Goal: Transaction & Acquisition: Purchase product/service

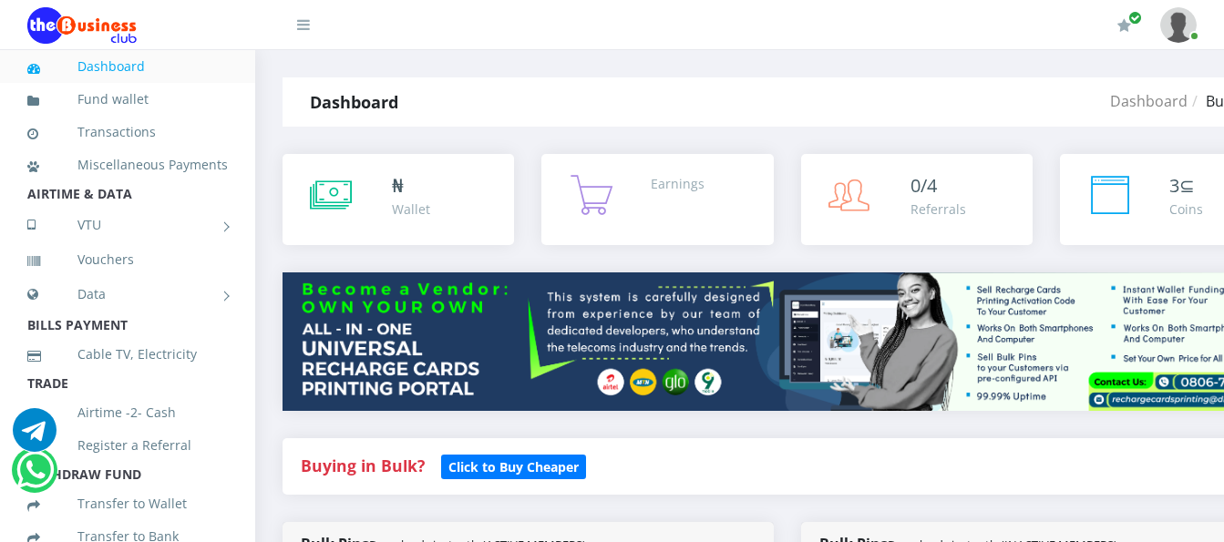
select select "MTN"
select select "193.98-200"
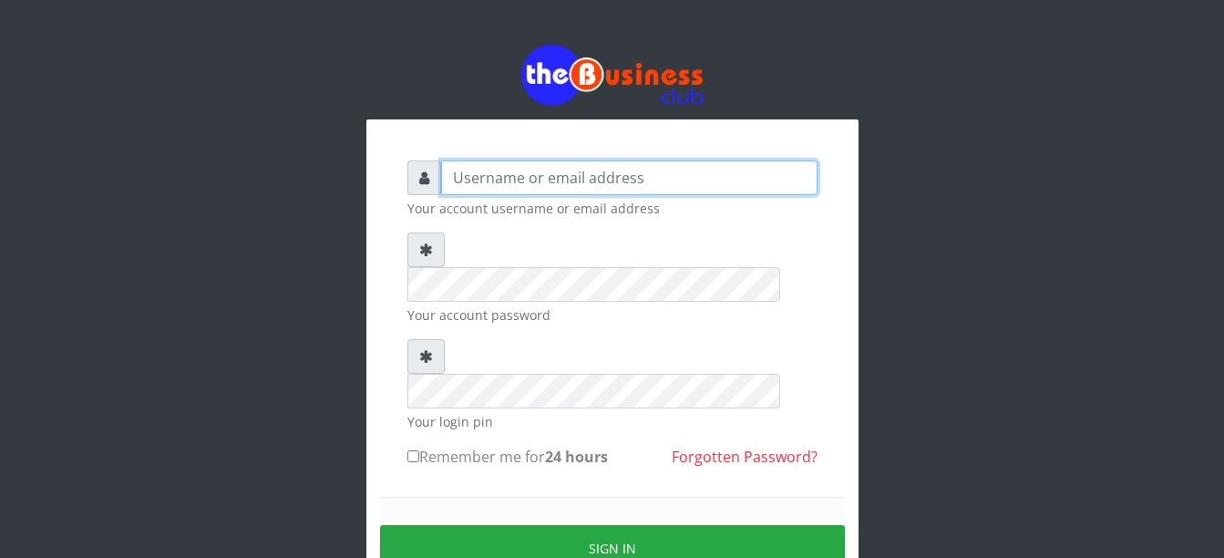
type input "Busybrain2"
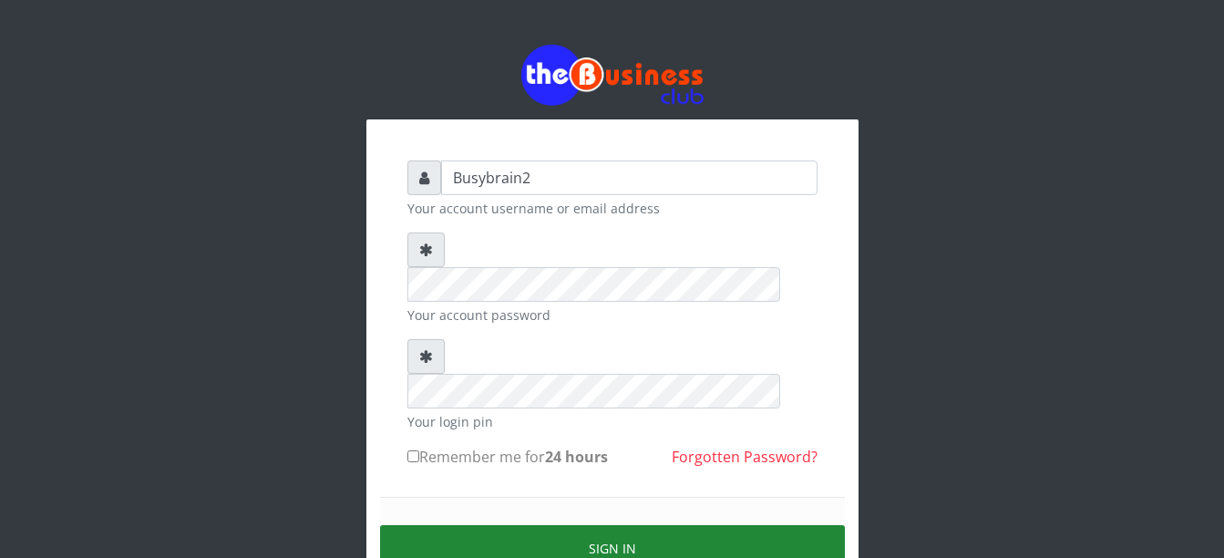
click at [526, 525] on button "Sign in" at bounding box center [612, 548] width 465 height 46
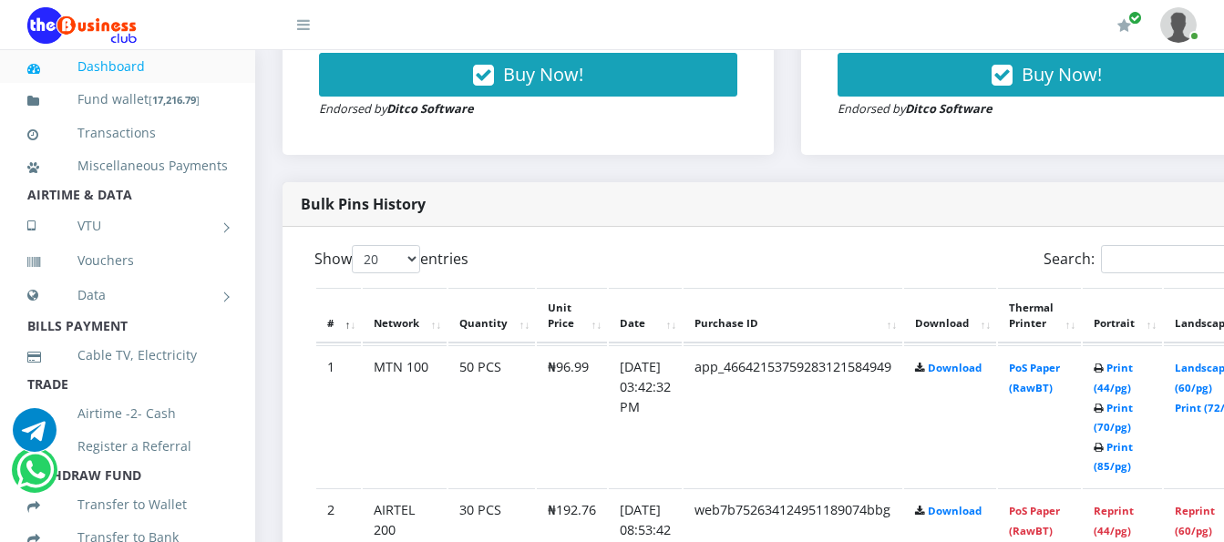
scroll to position [820, 0]
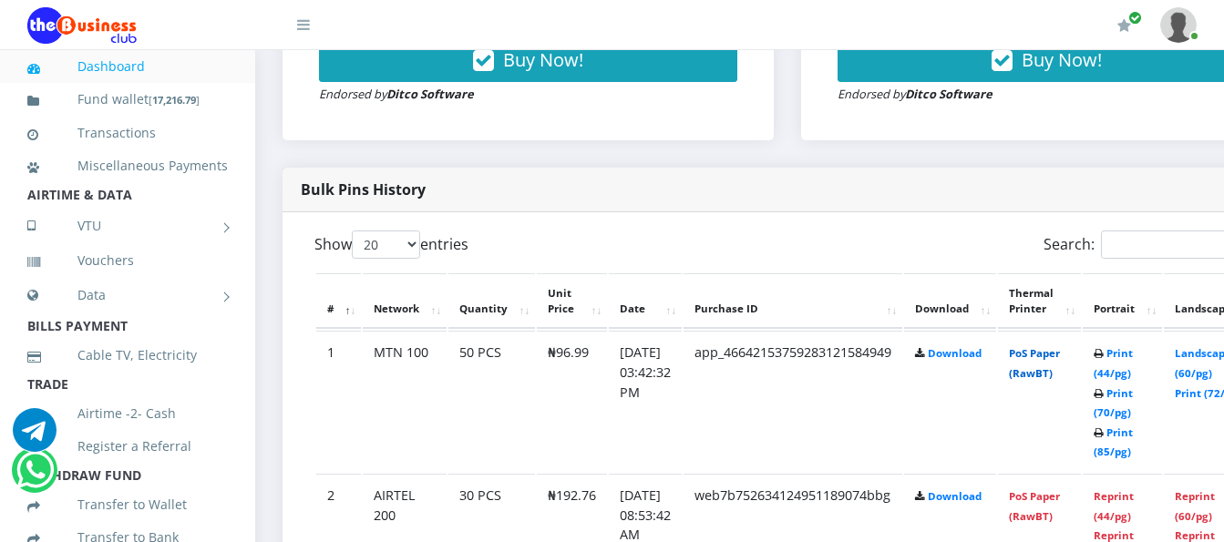
click at [1052, 346] on link "PoS Paper (RawBT)" at bounding box center [1034, 363] width 51 height 34
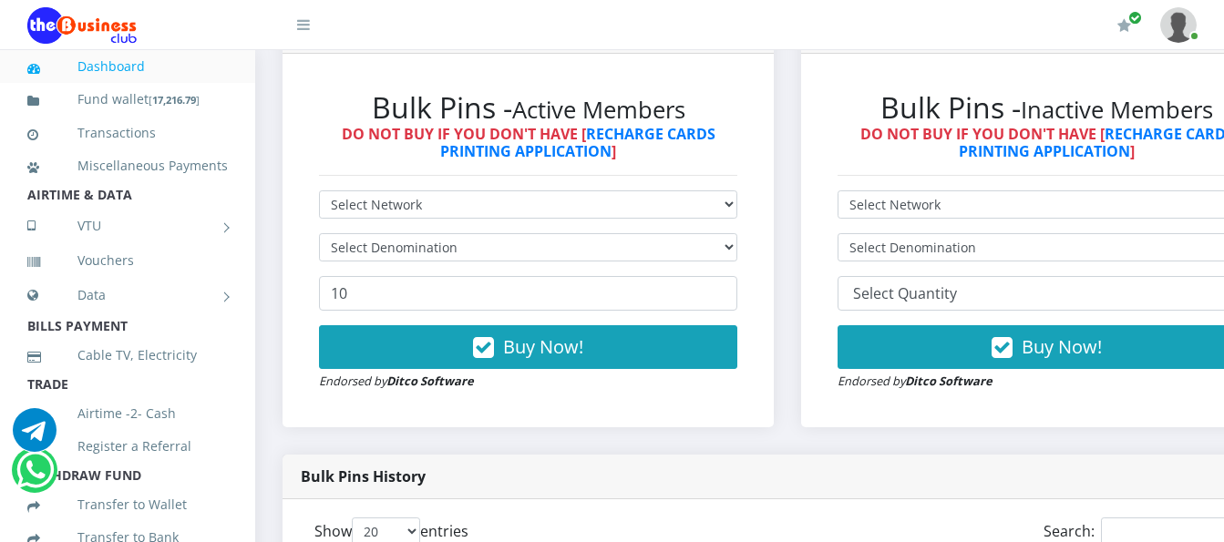
scroll to position [456, 0]
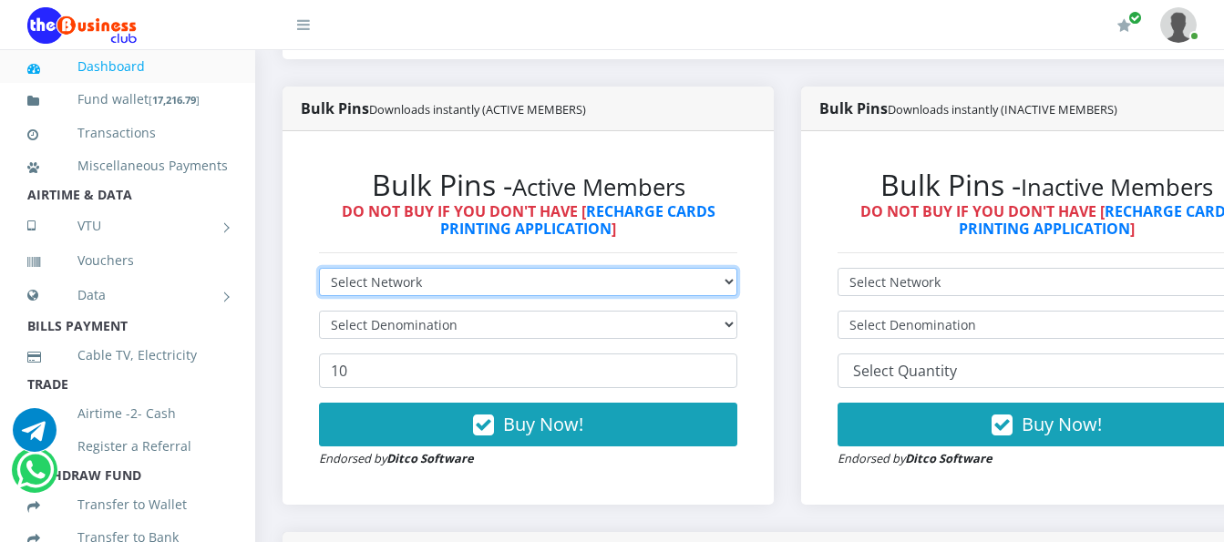
click at [587, 268] on select "Select Network MTN Globacom 9Mobile Airtel" at bounding box center [528, 282] width 418 height 28
select select "MTN"
click at [319, 268] on select "Select Network MTN Globacom 9Mobile Airtel" at bounding box center [528, 282] width 418 height 28
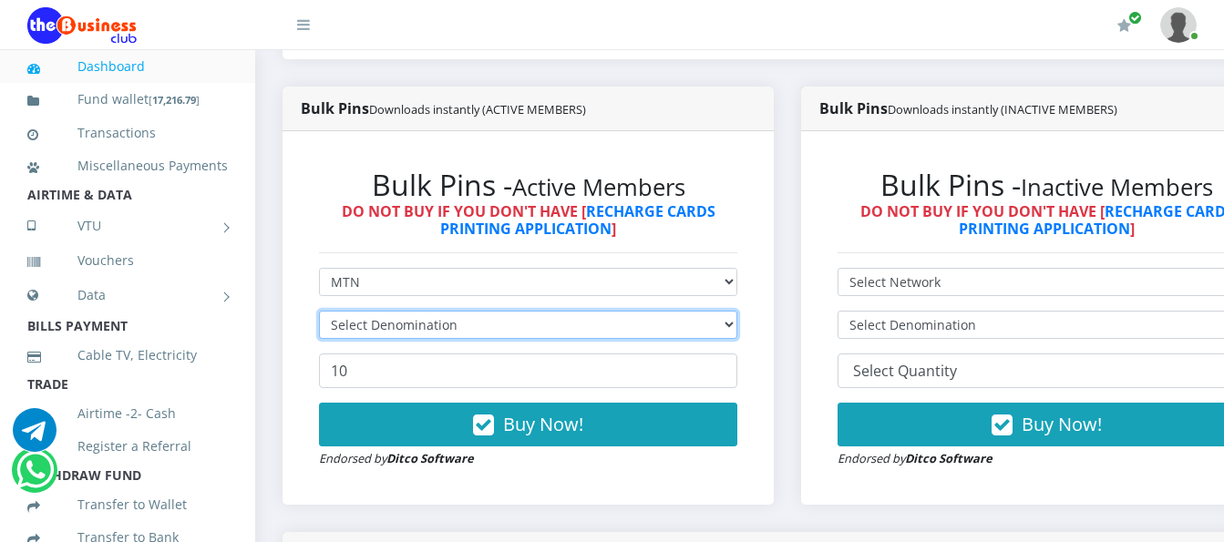
click at [579, 311] on select "Select Denomination" at bounding box center [528, 325] width 418 height 28
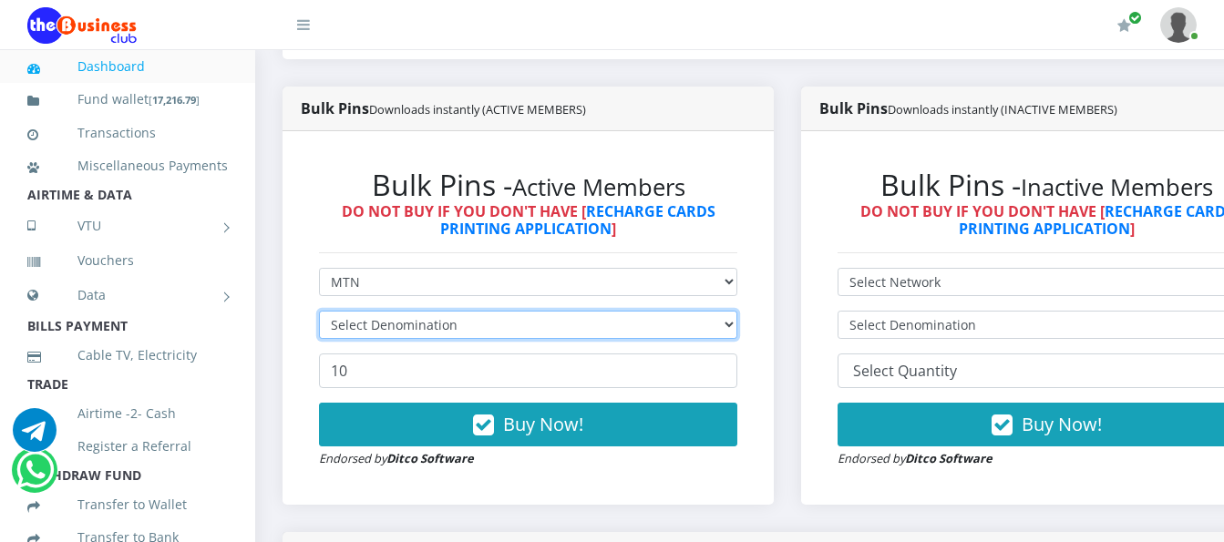
click at [579, 311] on select "Select Denomination" at bounding box center [528, 325] width 418 height 28
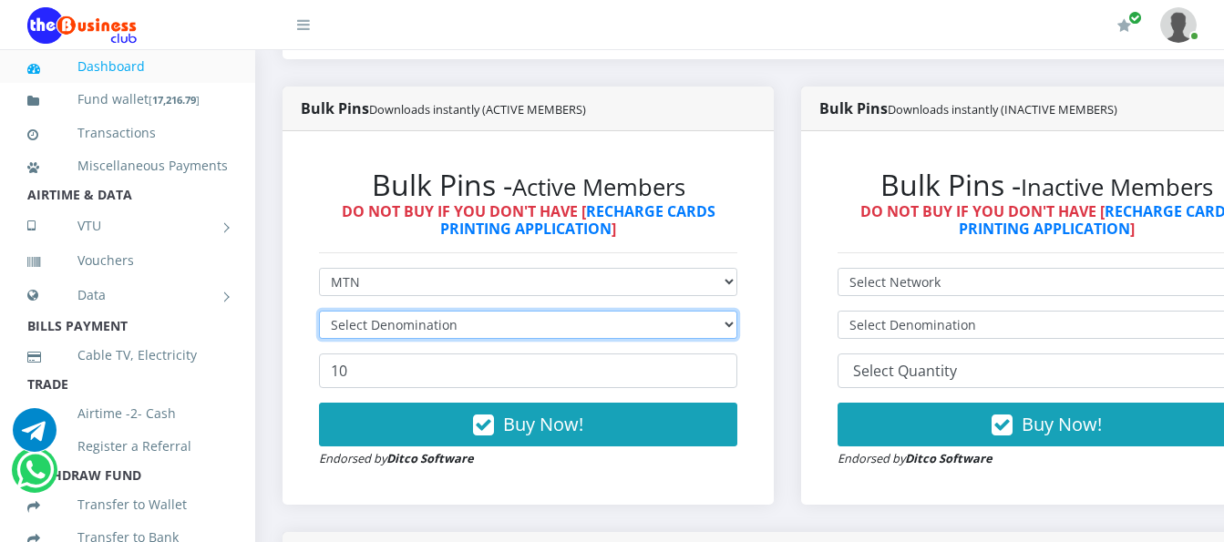
click at [579, 311] on select "Select Denomination" at bounding box center [528, 325] width 418 height 28
click at [579, 311] on select "Select Denomination MTN NGN100 - ₦96.99 MTN NGN200 - ₦193.98 MTN NGN400 - ₦387.…" at bounding box center [528, 325] width 418 height 28
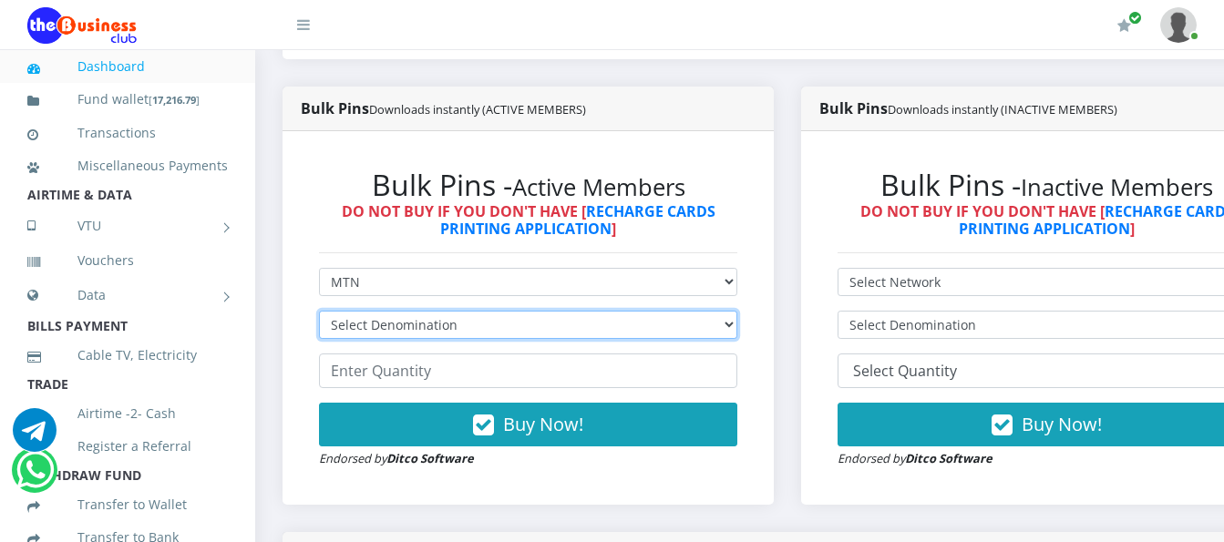
click at [579, 311] on select "Select Denomination MTN NGN100 - ₦96.99 MTN NGN200 - ₦193.98 MTN NGN400 - ₦387.…" at bounding box center [528, 325] width 418 height 28
select select "193.98-200"
click at [319, 311] on select "Select Denomination MTN NGN100 - ₦96.99 MTN NGN200 - ₦193.98 MTN NGN400 - ₦387.…" at bounding box center [528, 325] width 418 height 28
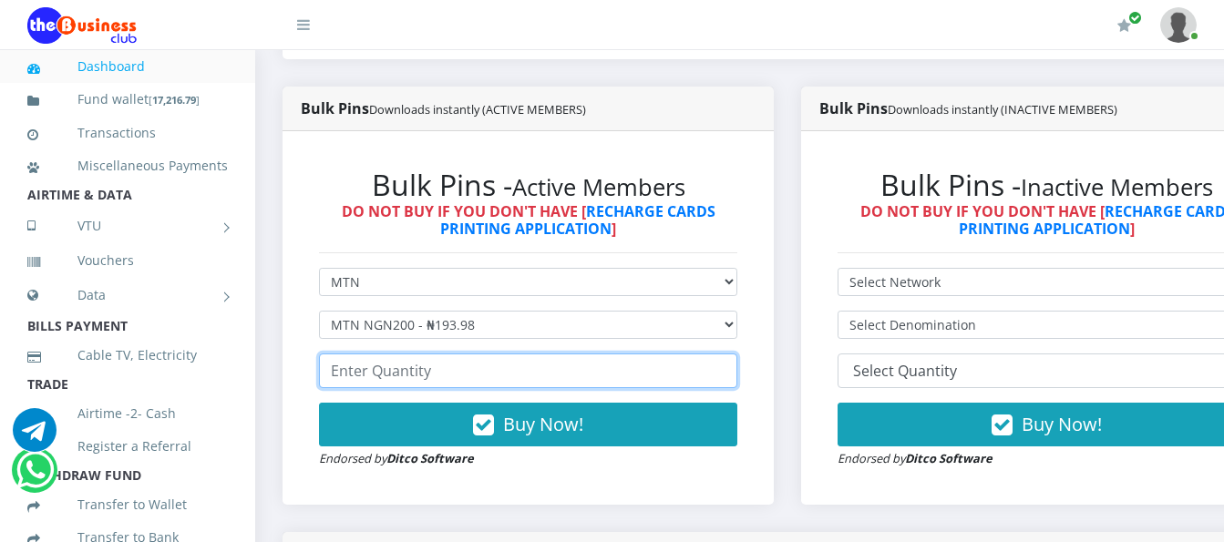
click at [579, 355] on input "number" at bounding box center [528, 371] width 418 height 35
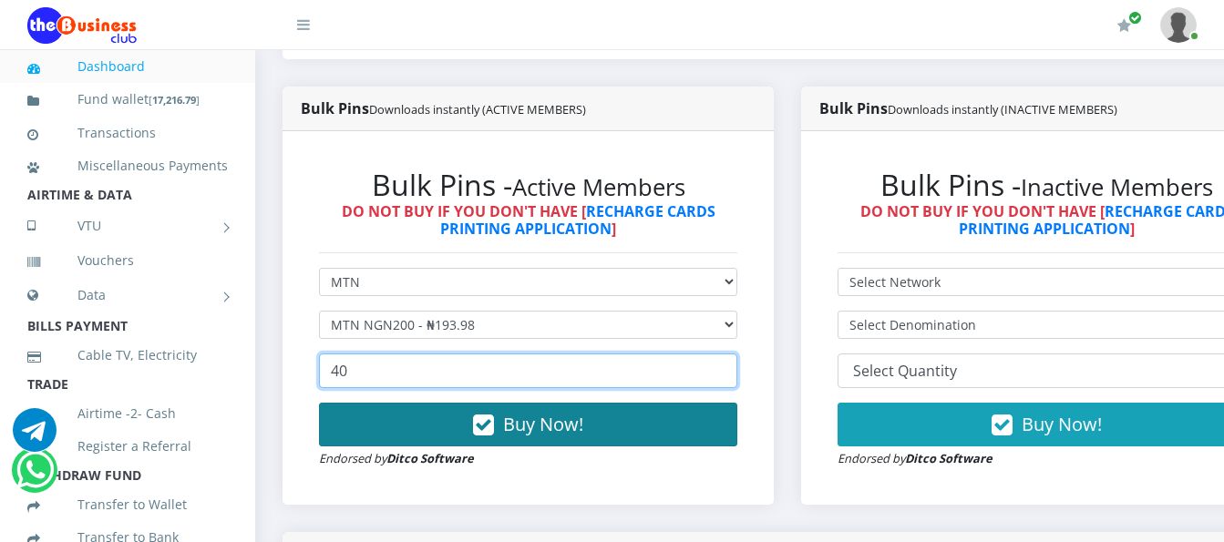
type input "40"
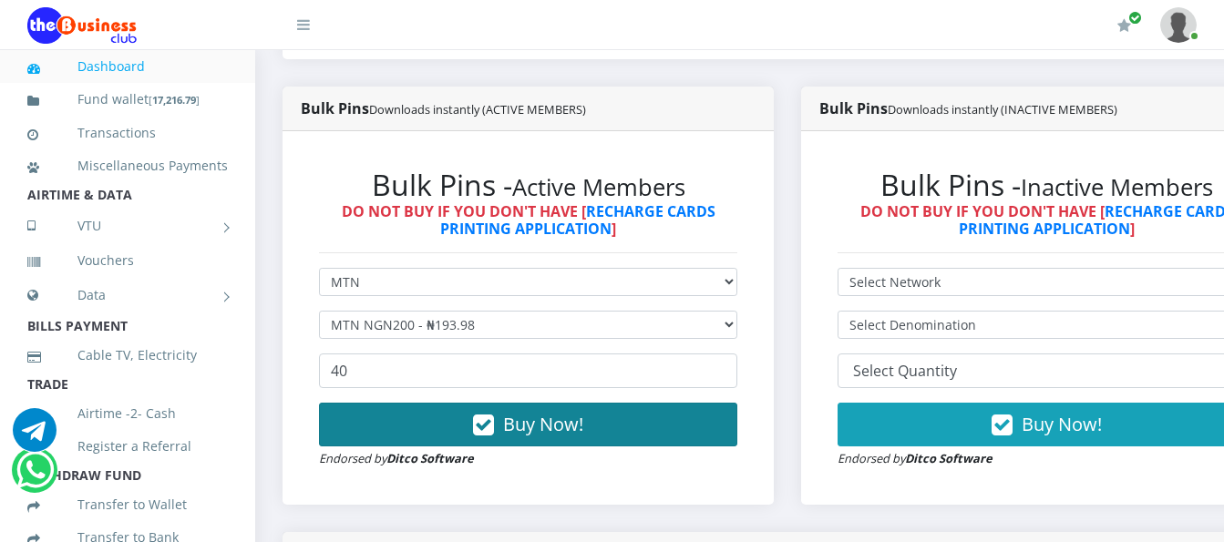
click at [614, 408] on button "Buy Now!" at bounding box center [528, 425] width 418 height 44
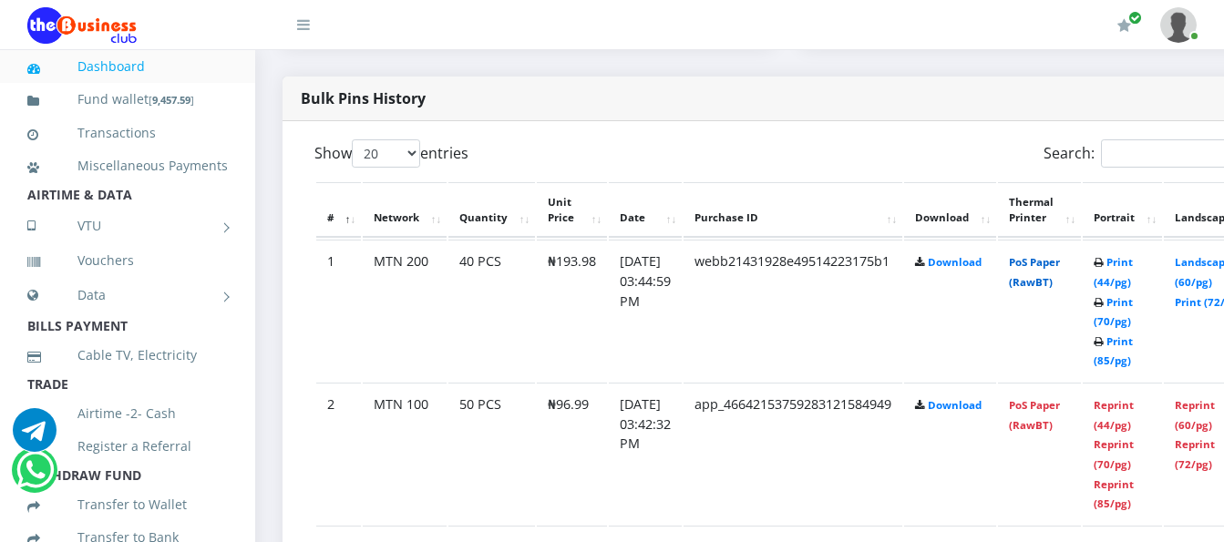
click at [1045, 255] on link "PoS Paper (RawBT)" at bounding box center [1034, 272] width 51 height 34
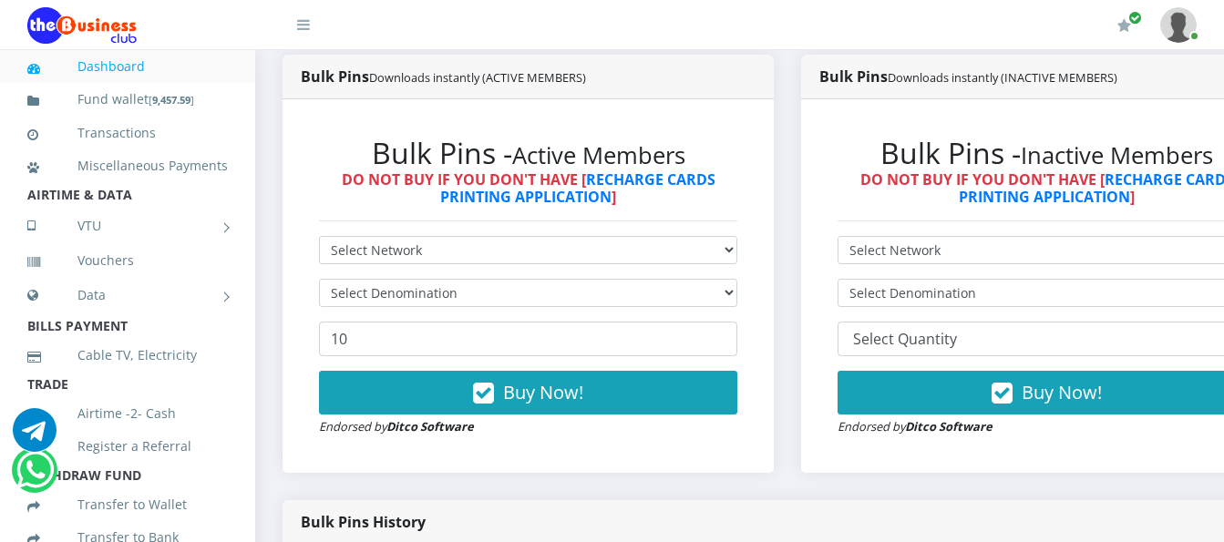
scroll to position [456, 0]
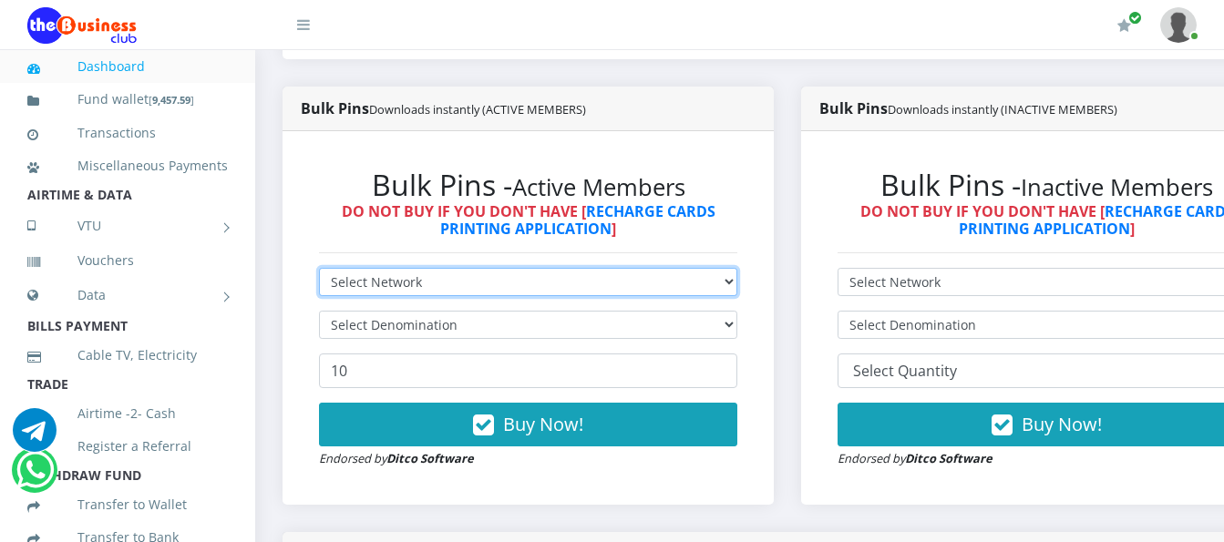
click at [491, 270] on select "Select Network MTN Globacom 9Mobile Airtel" at bounding box center [528, 282] width 418 height 28
select select "Airtel"
click at [319, 268] on select "Select Network MTN Globacom 9Mobile Airtel" at bounding box center [528, 282] width 418 height 28
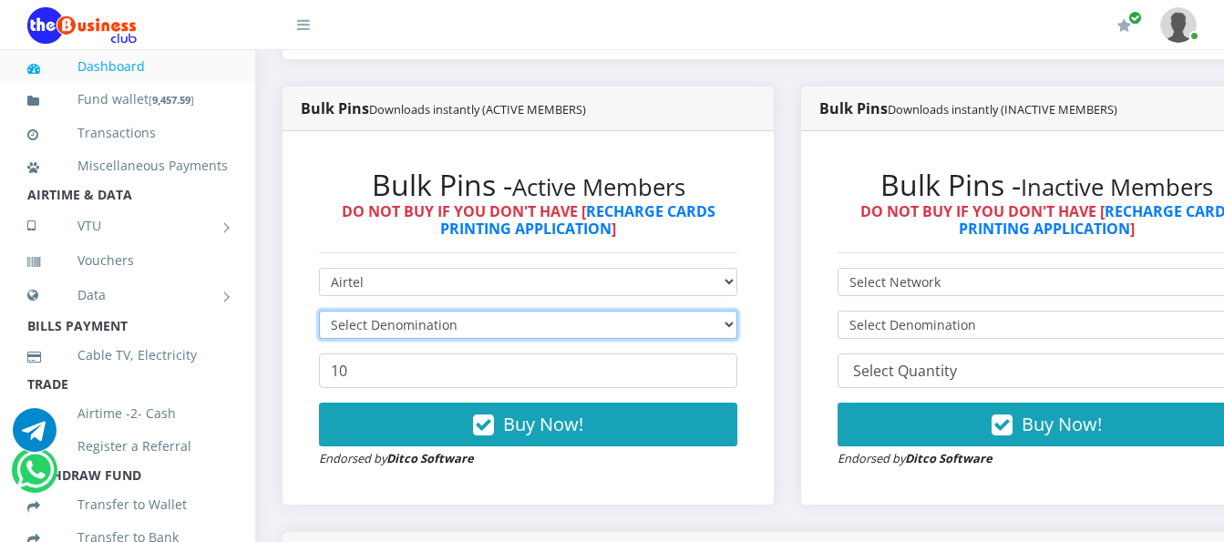
click at [499, 311] on select "Select Denomination" at bounding box center [528, 325] width 418 height 28
click at [502, 311] on select "Select Denomination" at bounding box center [528, 325] width 418 height 28
click at [503, 311] on select "Select Denomination" at bounding box center [528, 325] width 418 height 28
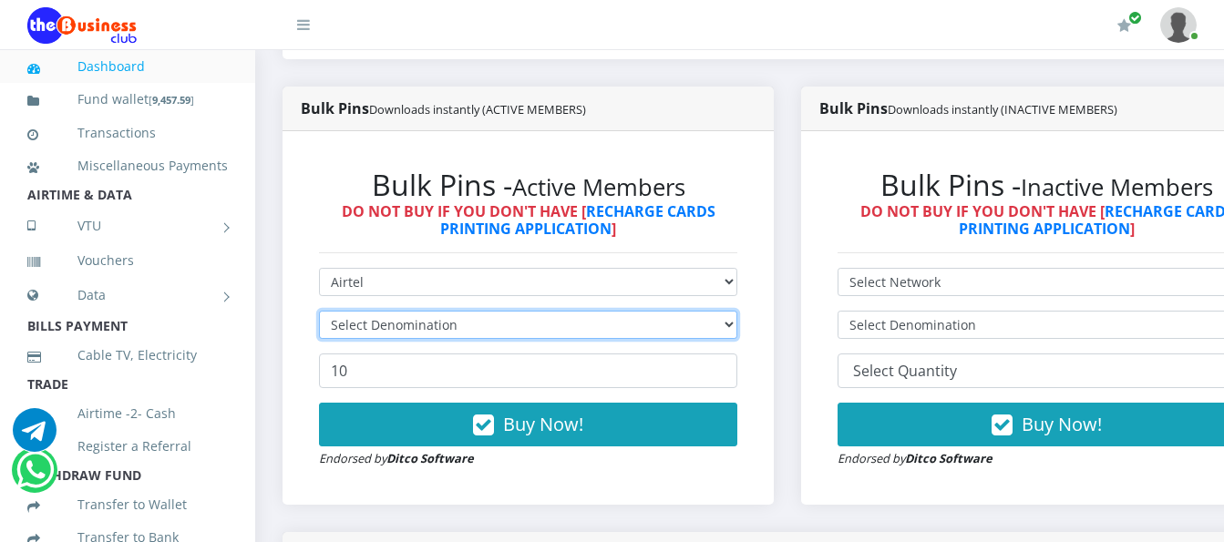
click at [504, 312] on select "Select Denomination" at bounding box center [528, 325] width 418 height 28
click at [504, 313] on select "Select Denomination" at bounding box center [528, 325] width 418 height 28
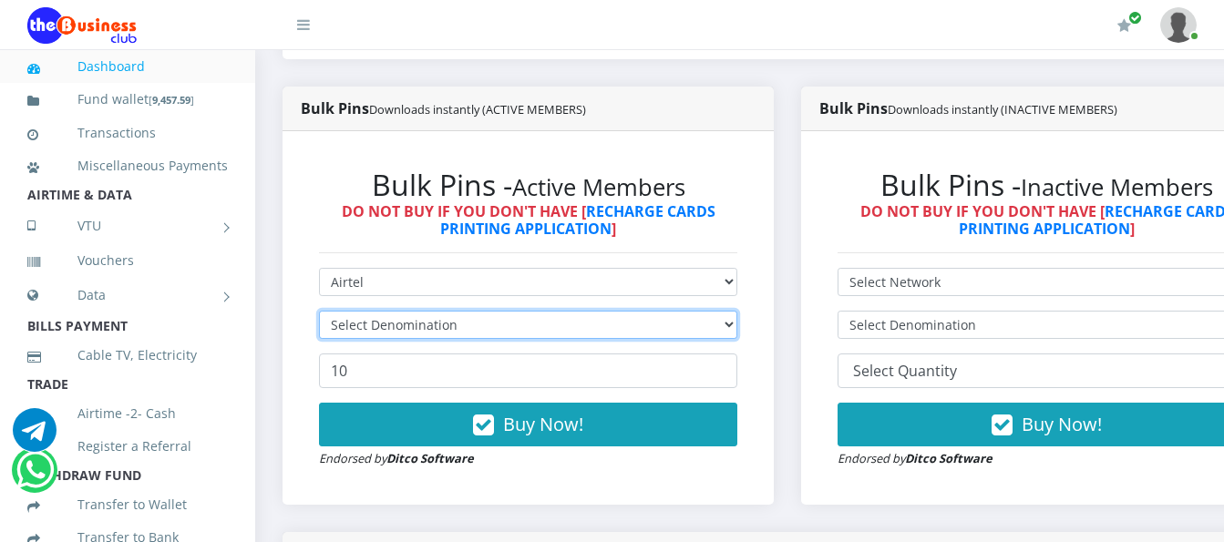
click at [504, 313] on select "Select Denomination" at bounding box center [528, 325] width 418 height 28
click at [505, 317] on select "Select Denomination" at bounding box center [528, 325] width 418 height 28
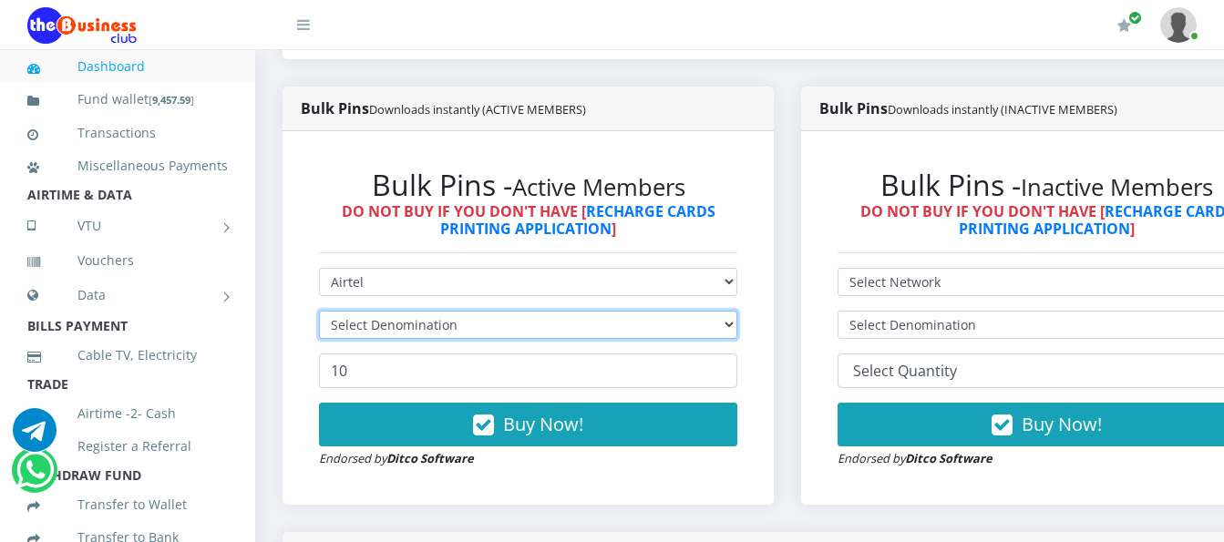
click at [505, 320] on select "Select Denomination" at bounding box center [528, 325] width 418 height 28
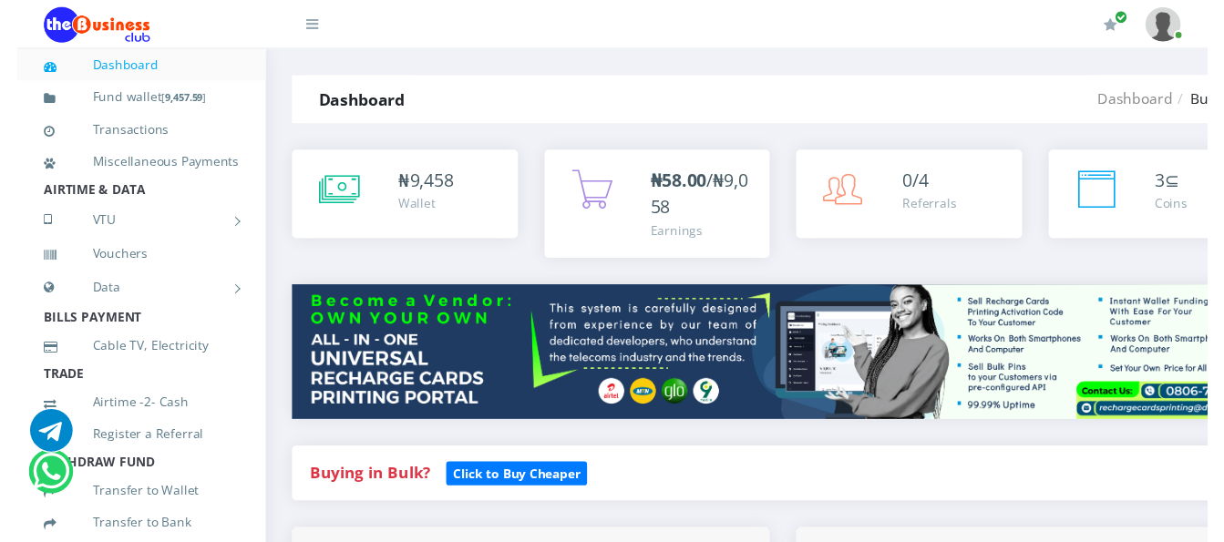
scroll to position [456, 0]
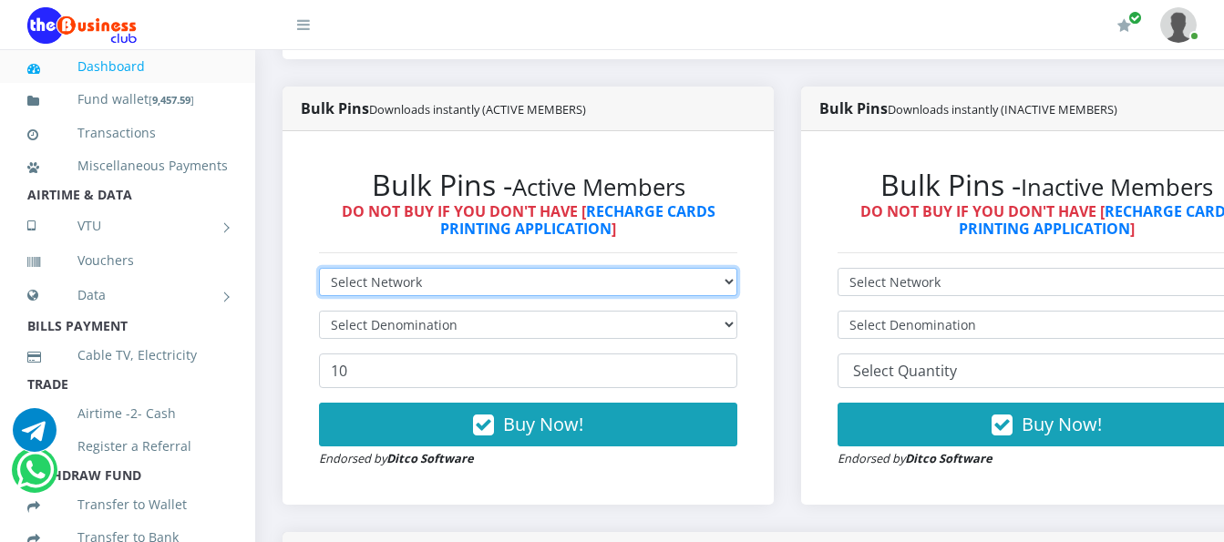
click at [632, 268] on select "Select Network MTN Globacom 9Mobile Airtel" at bounding box center [528, 282] width 418 height 28
select select "Airtel"
click at [319, 268] on select "Select Network MTN Globacom 9Mobile Airtel" at bounding box center [528, 282] width 418 height 28
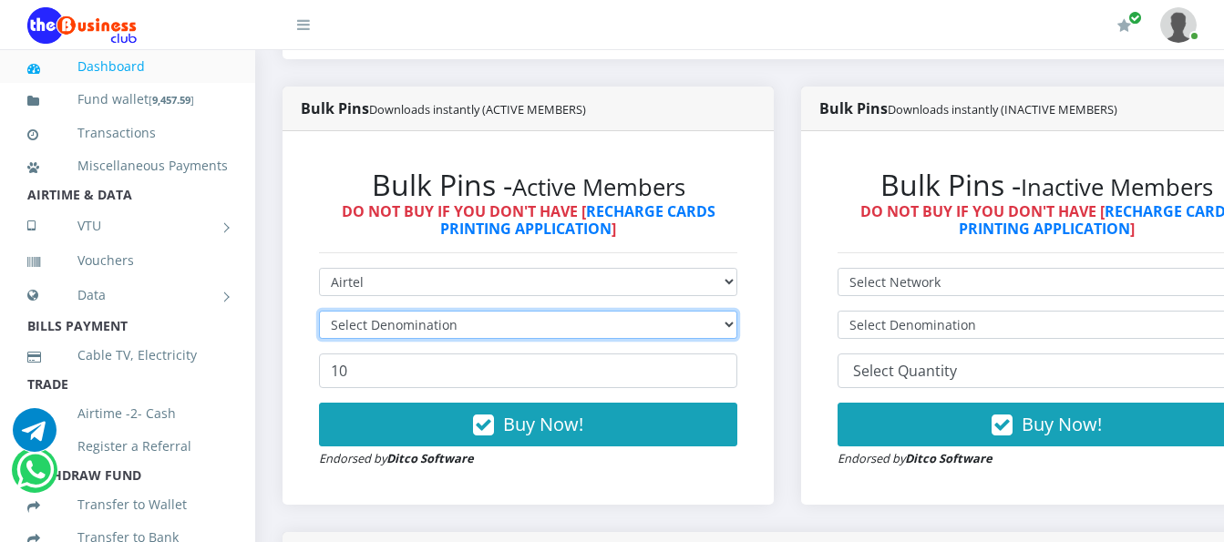
click at [653, 313] on select "Select Denomination" at bounding box center [528, 325] width 418 height 28
select select "481.9-500"
click at [319, 311] on select "Select Denomination Airtel NGN100 - ₦96.38 Airtel NGN200 - ₦192.76 Airtel NGN50…" at bounding box center [528, 325] width 418 height 28
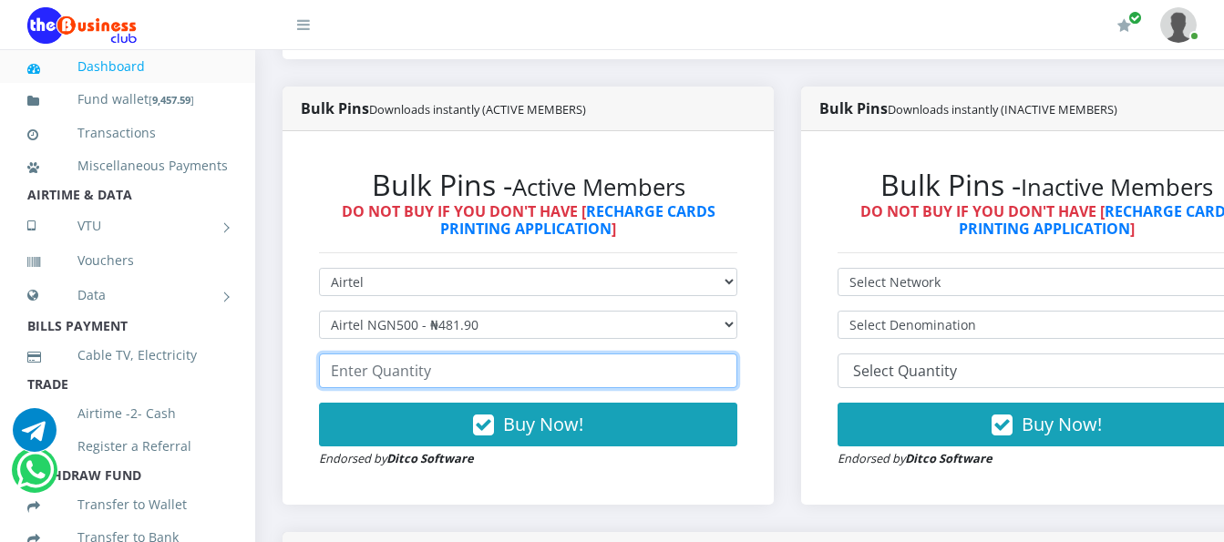
click at [622, 370] on input "number" at bounding box center [528, 371] width 418 height 35
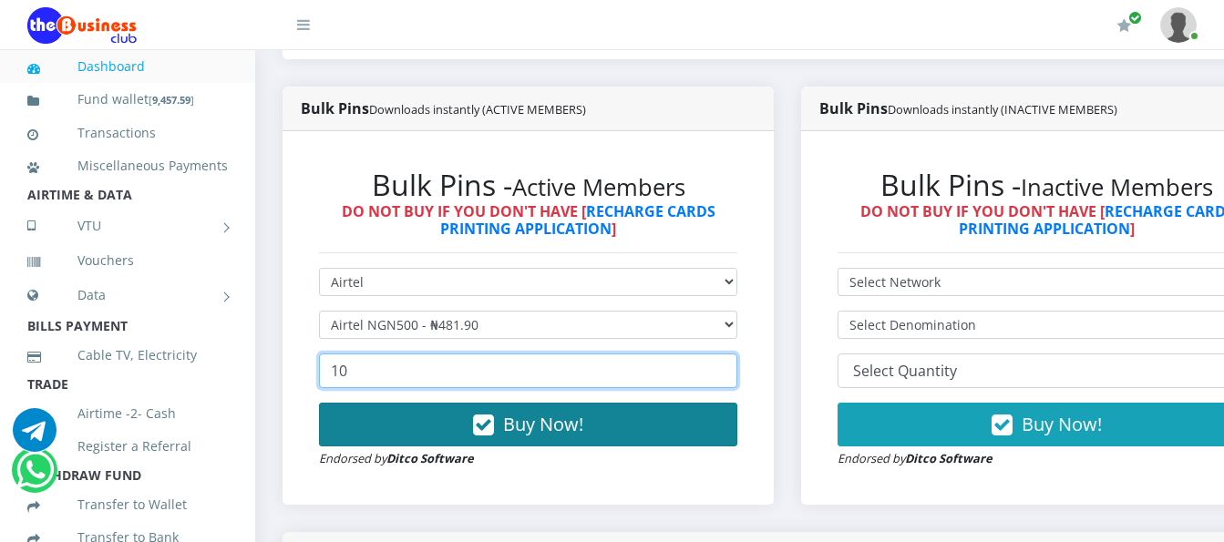
type input "10"
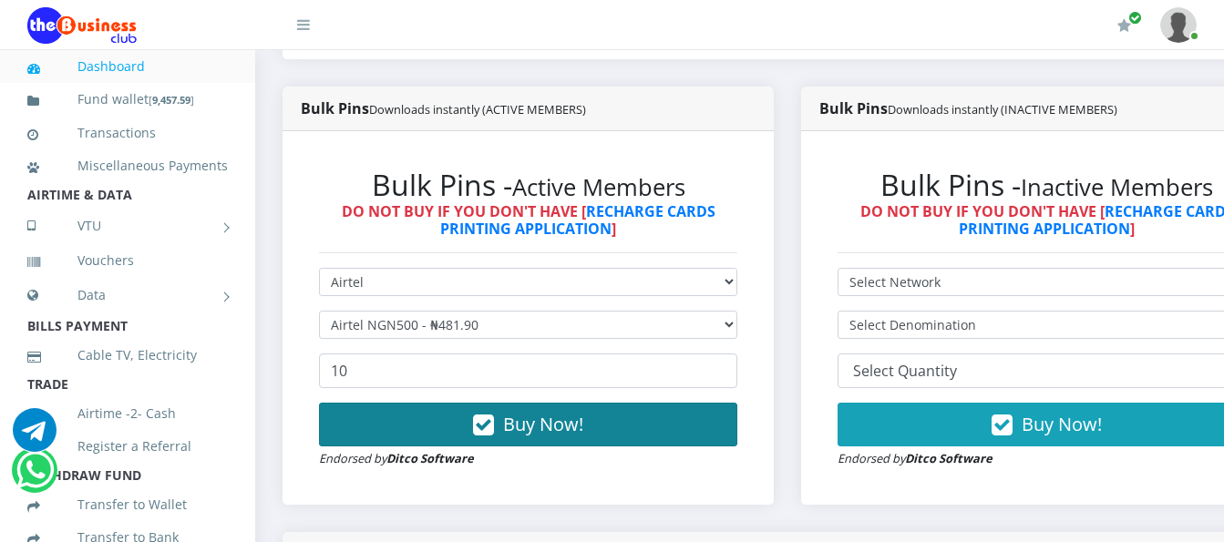
click at [673, 403] on button "Buy Now!" at bounding box center [528, 425] width 418 height 44
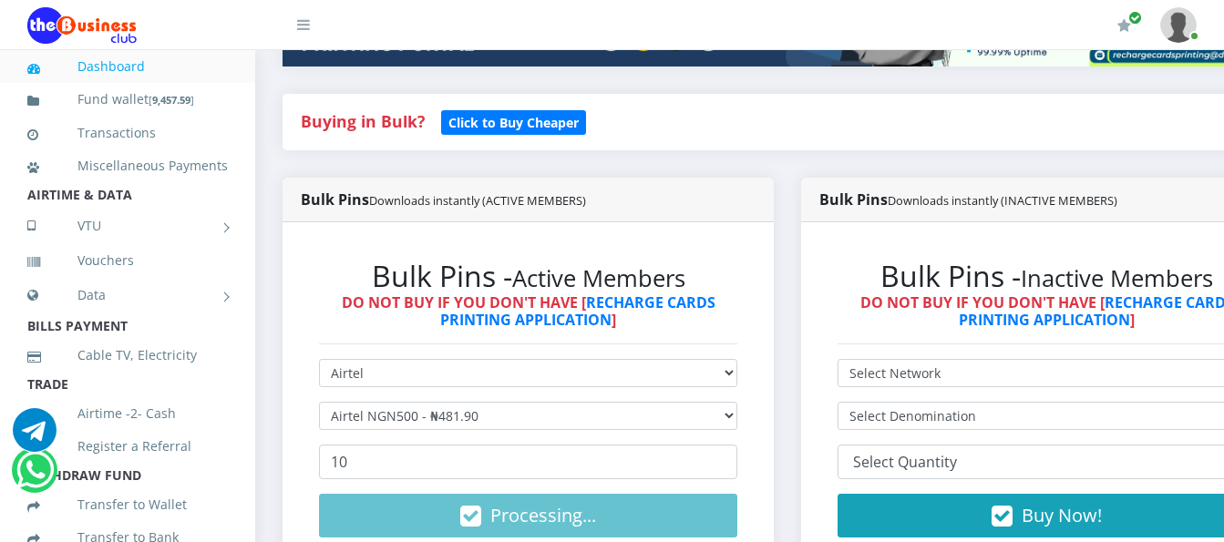
scroll to position [456, 0]
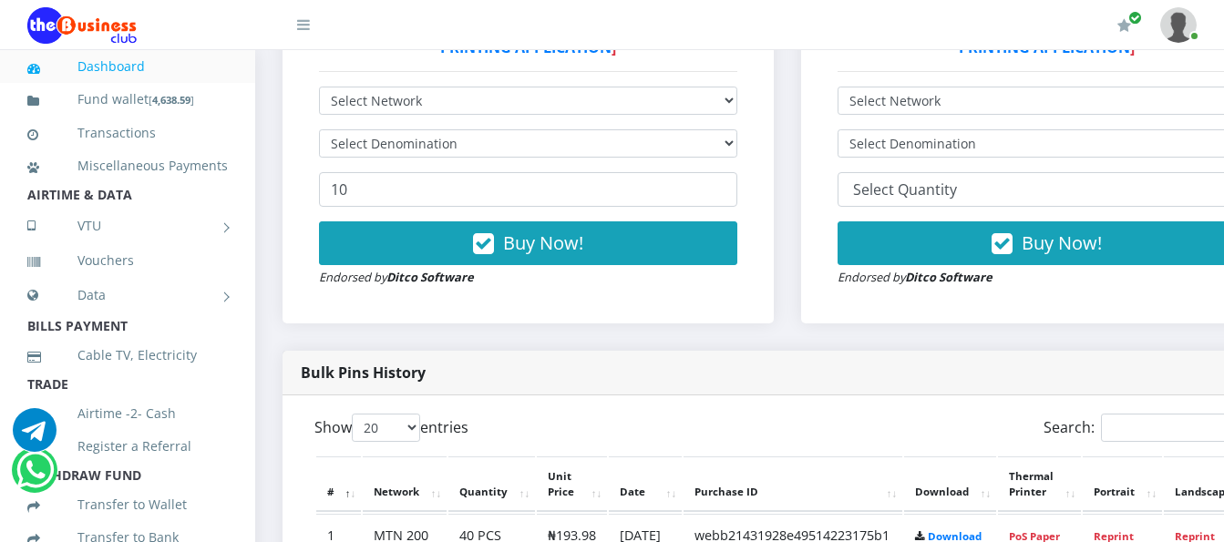
scroll to position [638, 0]
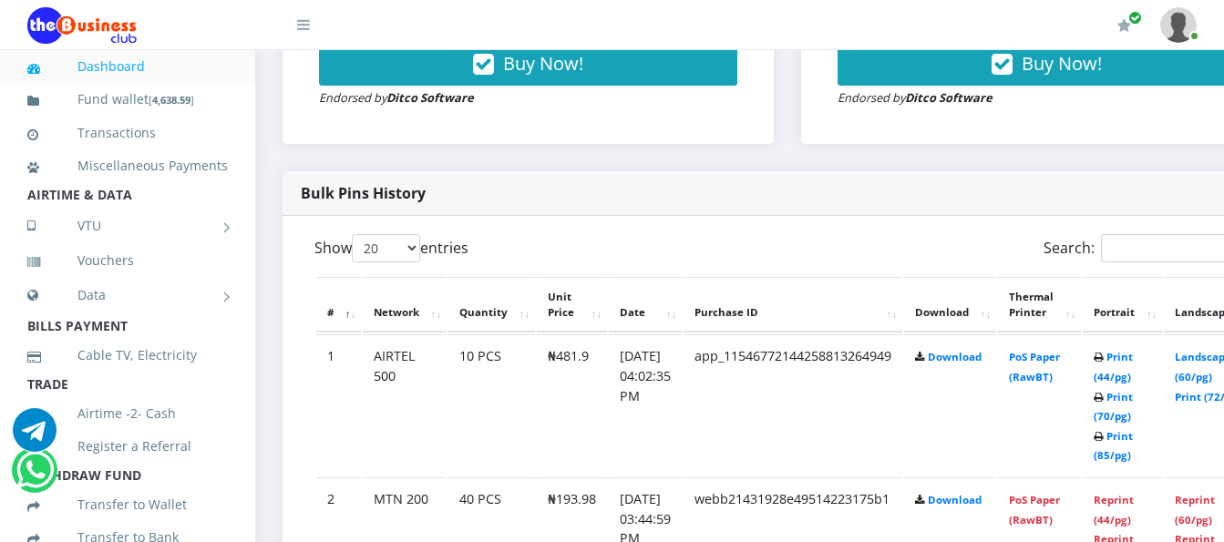
scroll to position [846, 0]
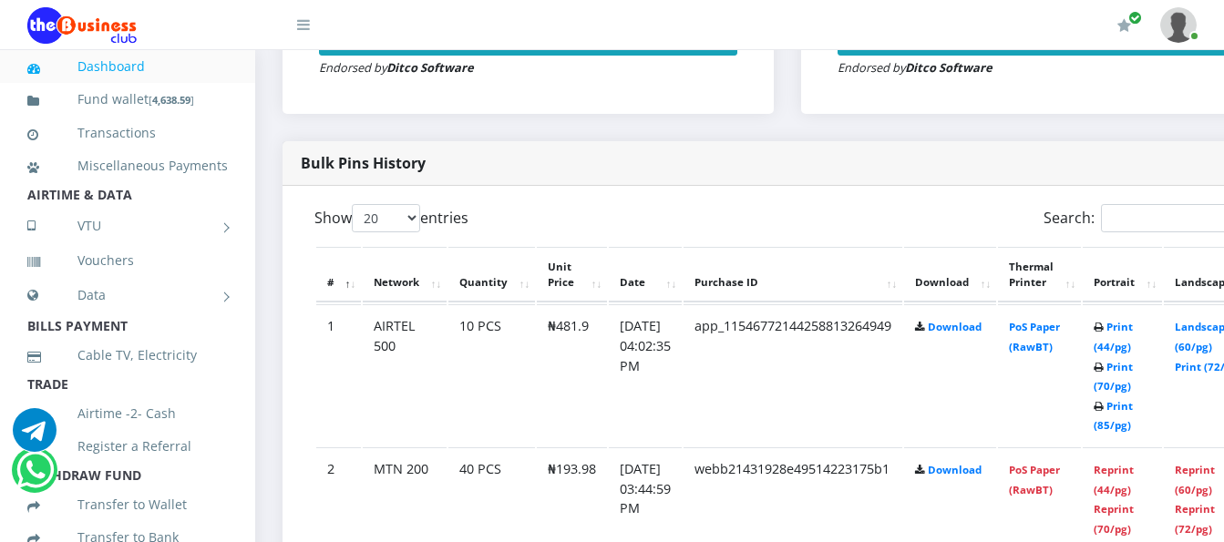
click at [1062, 321] on td "PoS Paper (RawBT)" at bounding box center [1039, 374] width 83 height 141
click at [1057, 320] on link "PoS Paper (RawBT)" at bounding box center [1034, 337] width 51 height 34
